Goal: Task Accomplishment & Management: Manage account settings

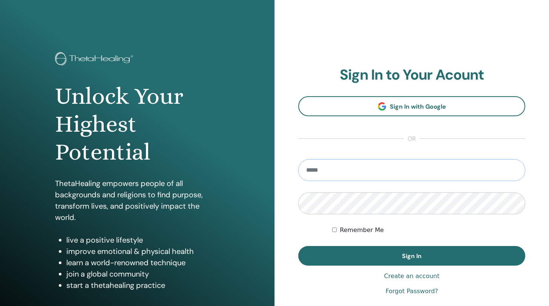
type input "**********"
click at [411, 255] on button "Sign In" at bounding box center [411, 256] width 227 height 20
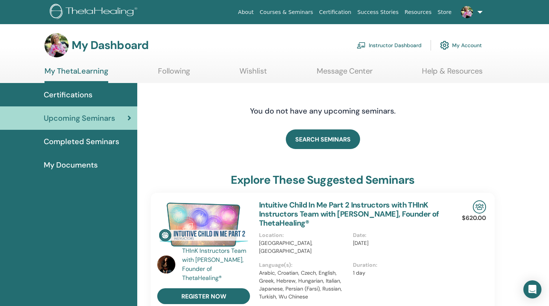
click at [394, 46] on link "Instructor Dashboard" at bounding box center [388, 45] width 65 height 17
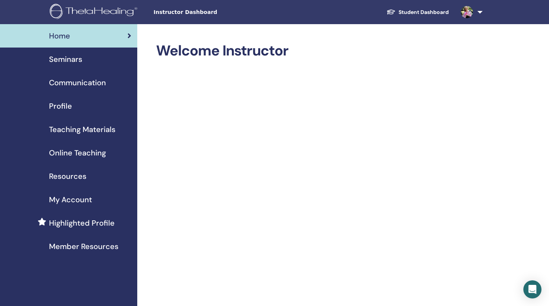
click at [72, 58] on span "Seminars" at bounding box center [65, 58] width 33 height 11
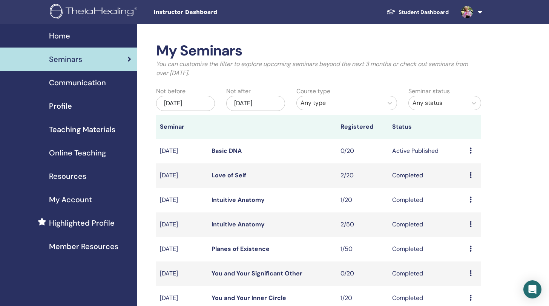
click at [469, 150] on icon at bounding box center [470, 150] width 2 height 6
click at [466, 190] on p "Cancel" at bounding box center [465, 190] width 29 height 9
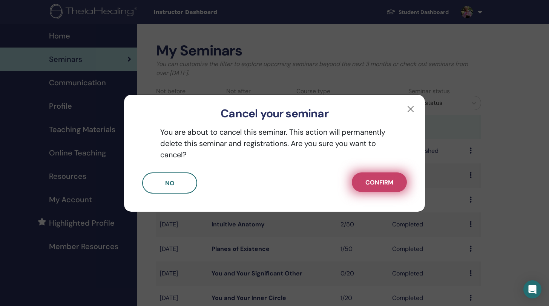
click at [380, 181] on span "Confirm" at bounding box center [379, 182] width 28 height 8
